Goal: Browse casually: Explore the website without a specific task or goal

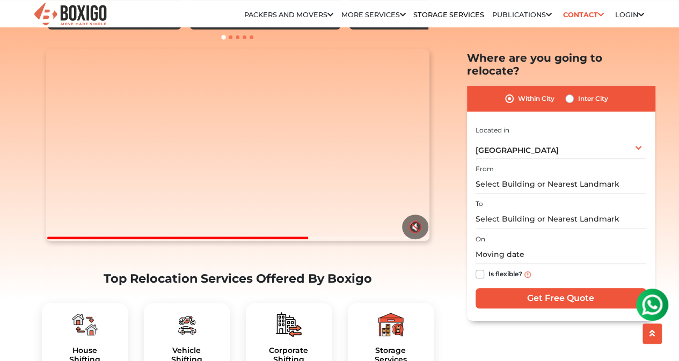
scroll to position [107, 0]
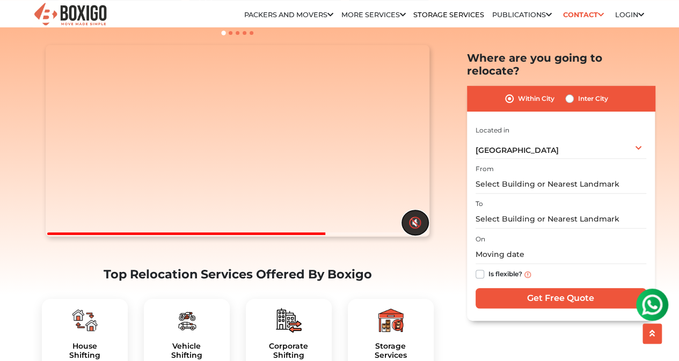
click at [410, 235] on button "🔇" at bounding box center [415, 222] width 26 height 25
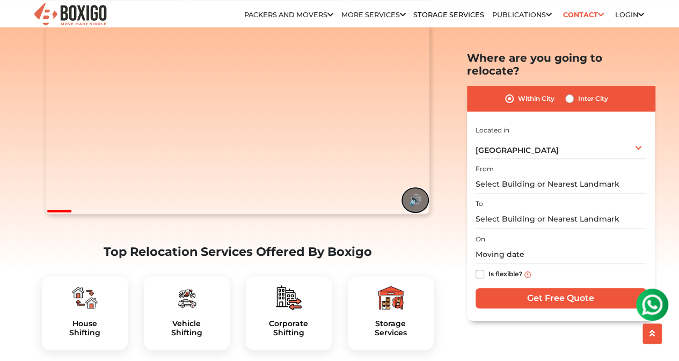
scroll to position [54, 0]
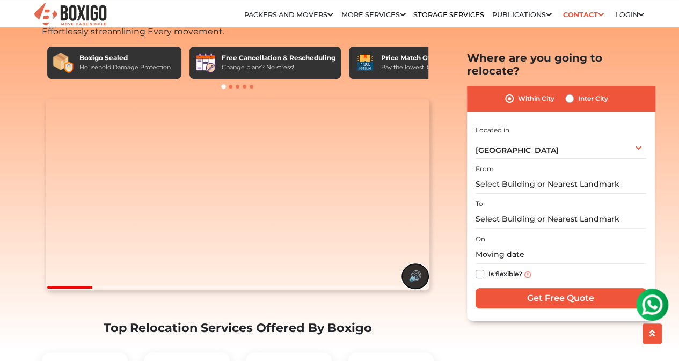
click at [412, 289] on button "🔊" at bounding box center [415, 276] width 26 height 25
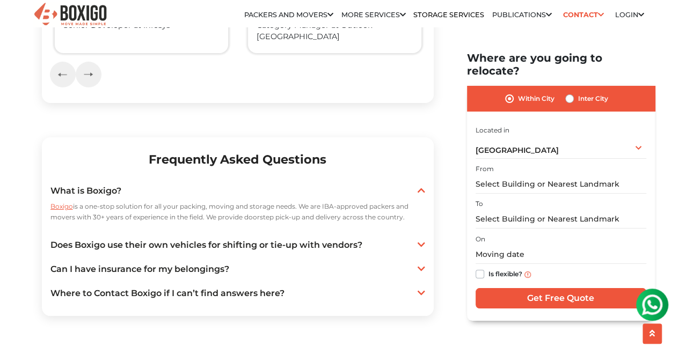
scroll to position [2040, 0]
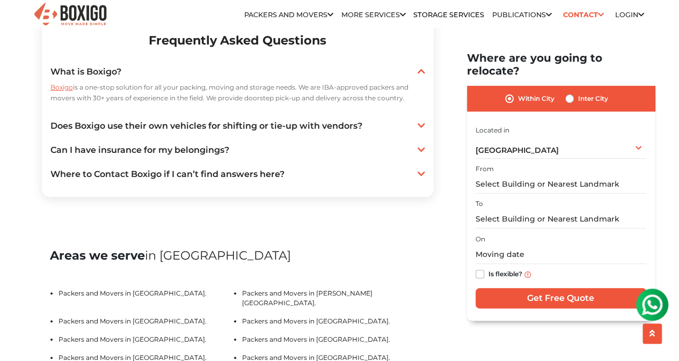
click at [423, 130] on icon at bounding box center [422, 125] width 8 height 9
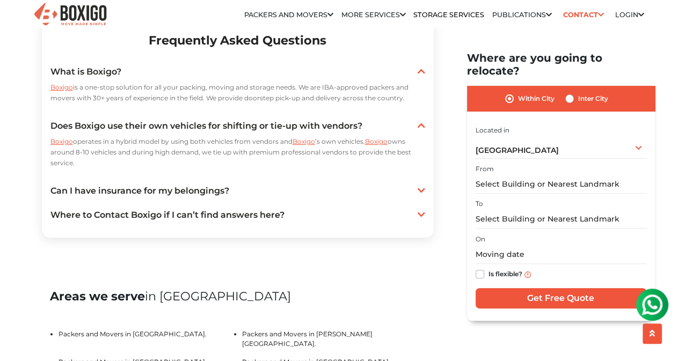
click at [423, 130] on icon at bounding box center [422, 125] width 8 height 9
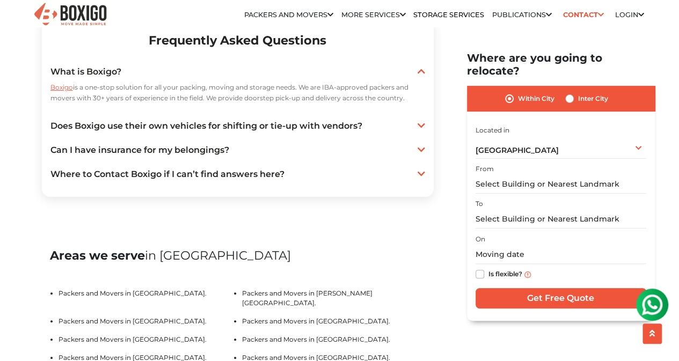
click at [418, 154] on icon at bounding box center [422, 150] width 8 height 9
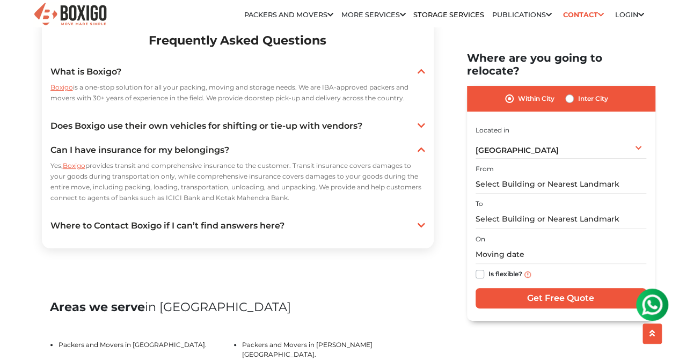
click at [418, 154] on icon at bounding box center [422, 150] width 8 height 9
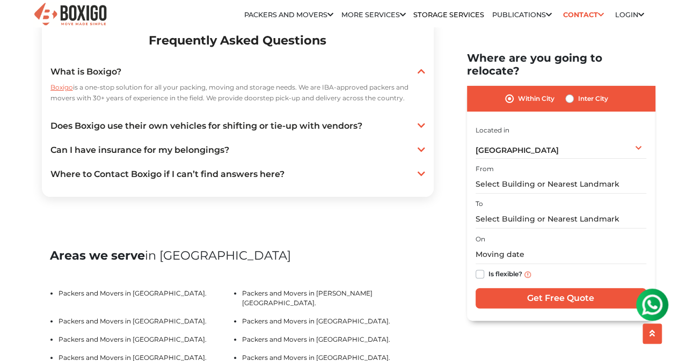
click at [422, 178] on icon at bounding box center [422, 174] width 8 height 9
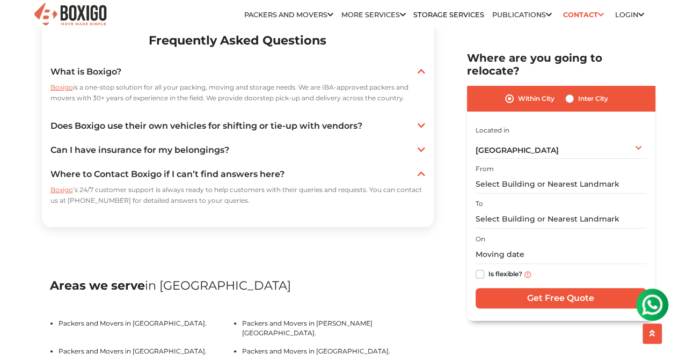
click at [422, 178] on icon at bounding box center [422, 174] width 8 height 9
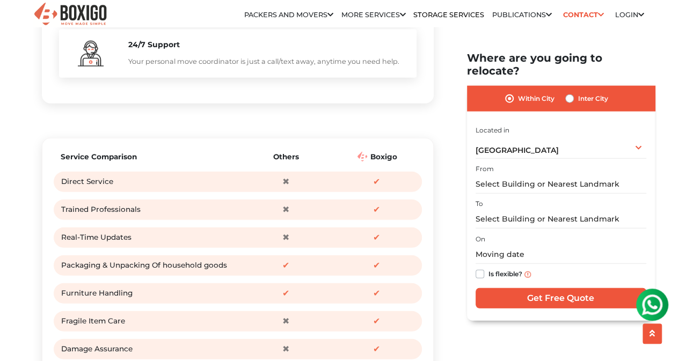
scroll to position [1074, 0]
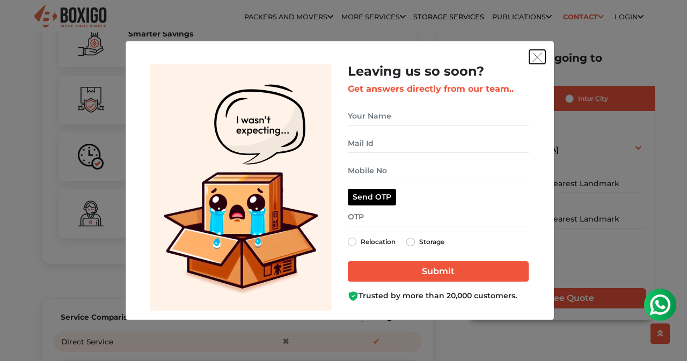
click at [537, 59] on img "get free quote dialog" at bounding box center [538, 58] width 10 height 10
